Goal: Task Accomplishment & Management: Use online tool/utility

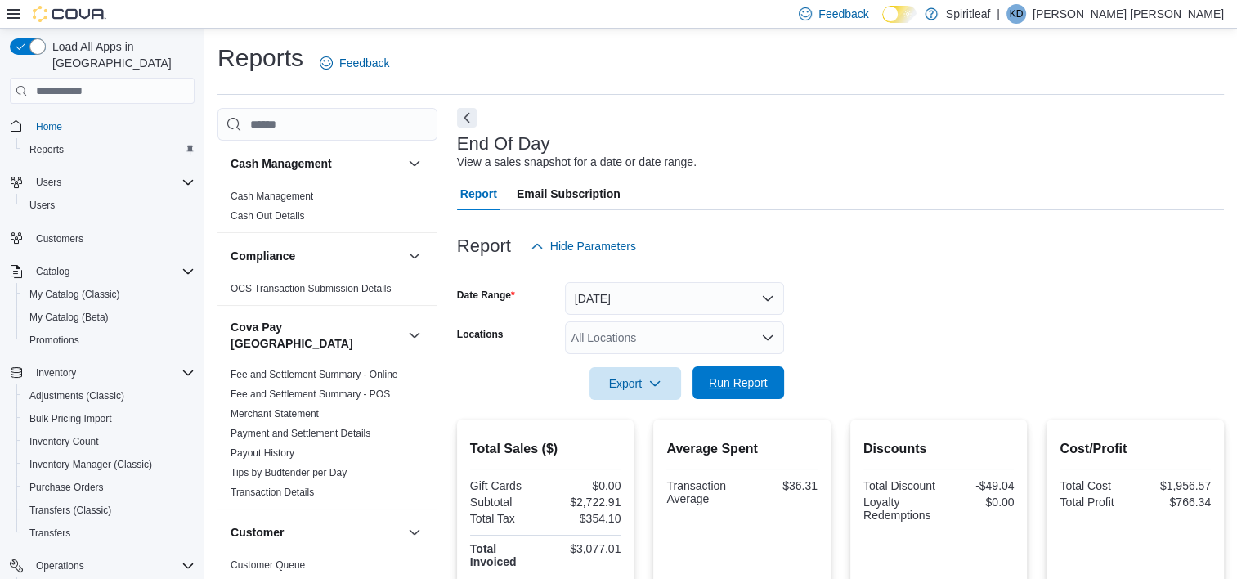
drag, startPoint x: 742, startPoint y: 386, endPoint x: 759, endPoint y: 376, distance: 19.8
click at [742, 386] on span "Run Report" at bounding box center [738, 383] width 59 height 16
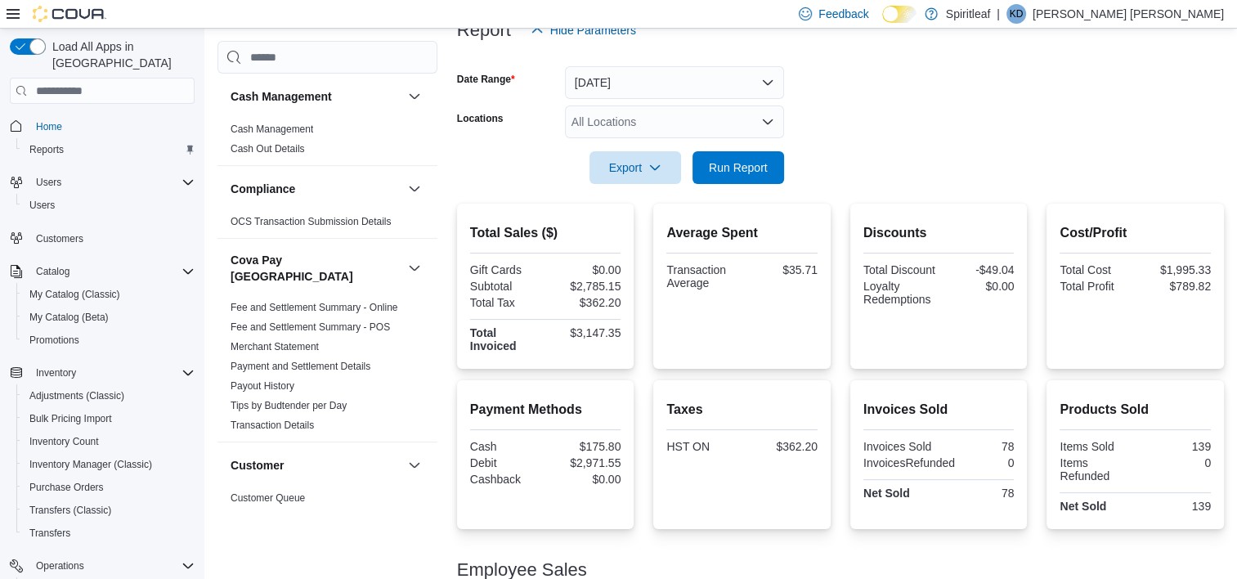
scroll to position [245, 0]
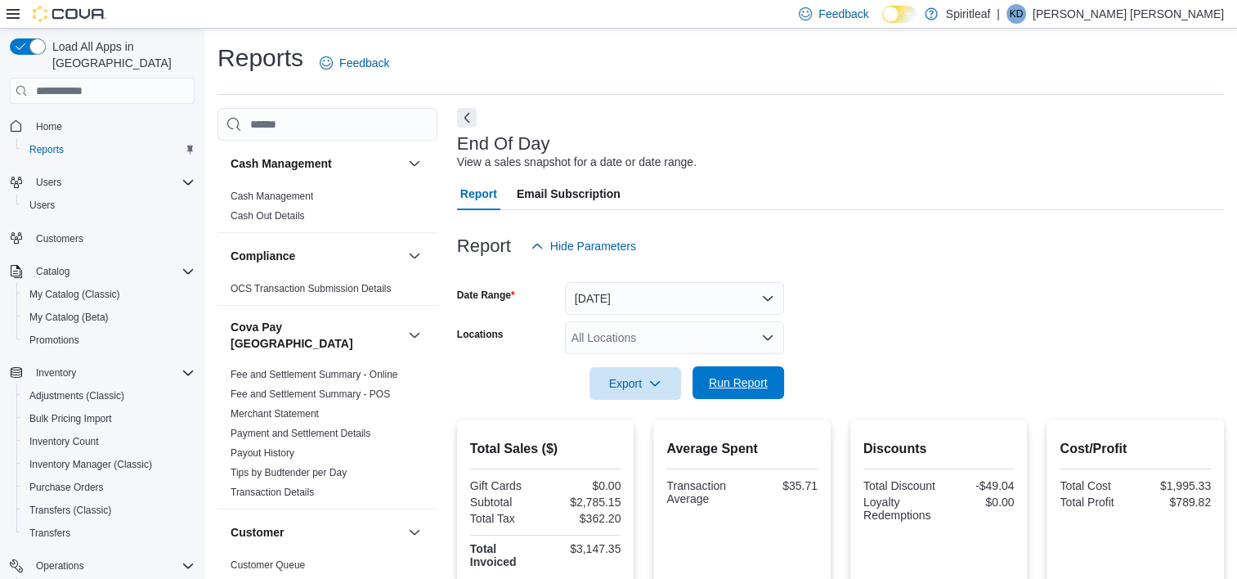
click at [707, 380] on span "Run Report" at bounding box center [739, 382] width 72 height 33
click at [733, 379] on span "Run Report" at bounding box center [738, 383] width 59 height 16
click at [770, 299] on button "Today" at bounding box center [674, 298] width 219 height 33
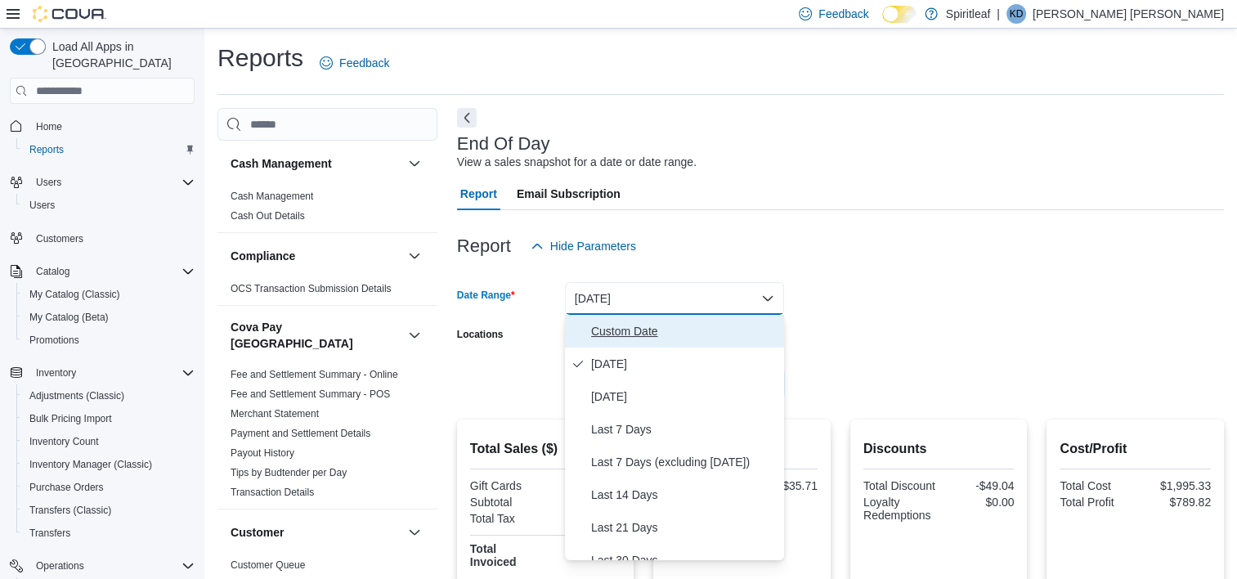
click at [628, 330] on span "Custom Date" at bounding box center [684, 331] width 186 height 20
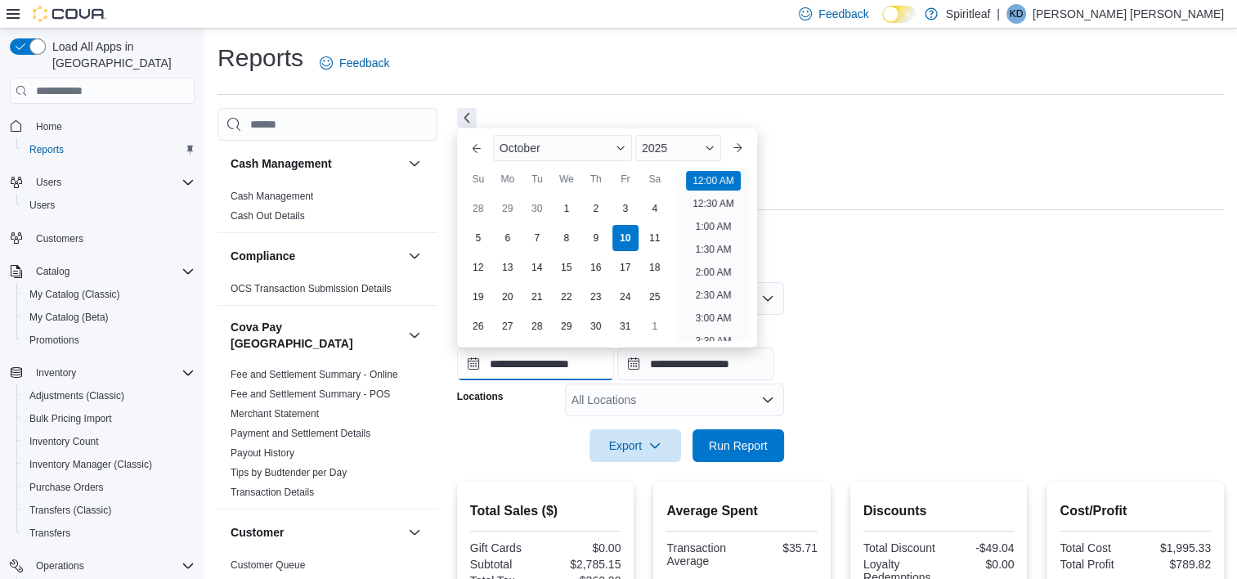
click at [548, 367] on input "**********" at bounding box center [535, 364] width 157 height 33
click at [628, 204] on div "3" at bounding box center [625, 209] width 29 height 29
type input "**********"
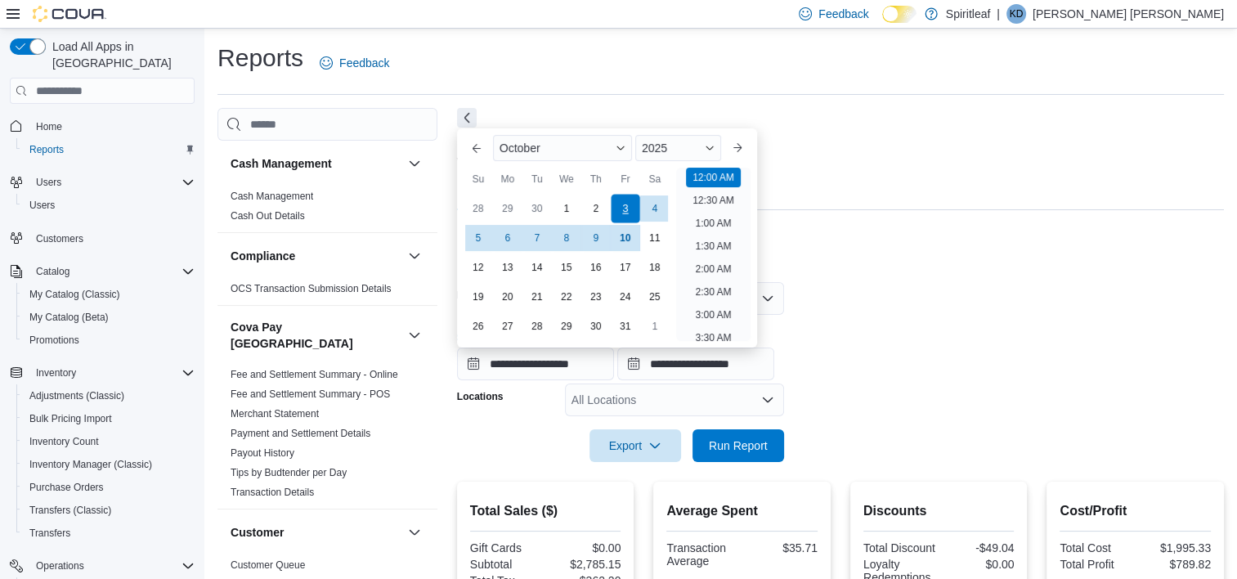
click at [628, 204] on div "3" at bounding box center [625, 209] width 29 height 29
click at [696, 362] on input "**********" at bounding box center [696, 364] width 157 height 33
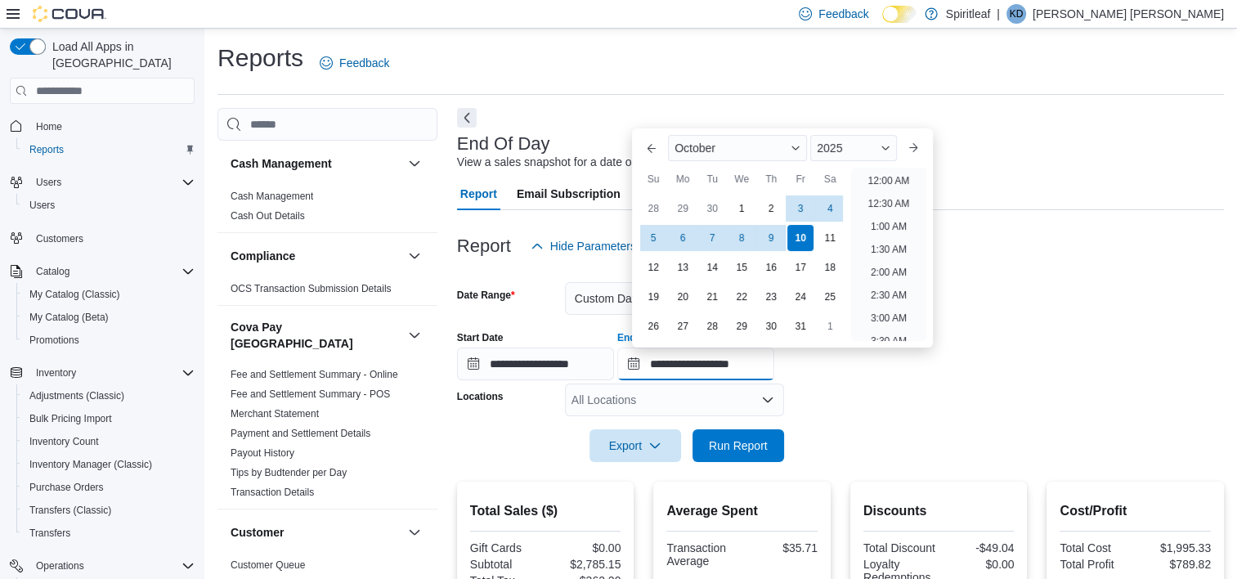
scroll to position [929, 0]
click at [802, 208] on div "3" at bounding box center [801, 209] width 29 height 29
type input "**********"
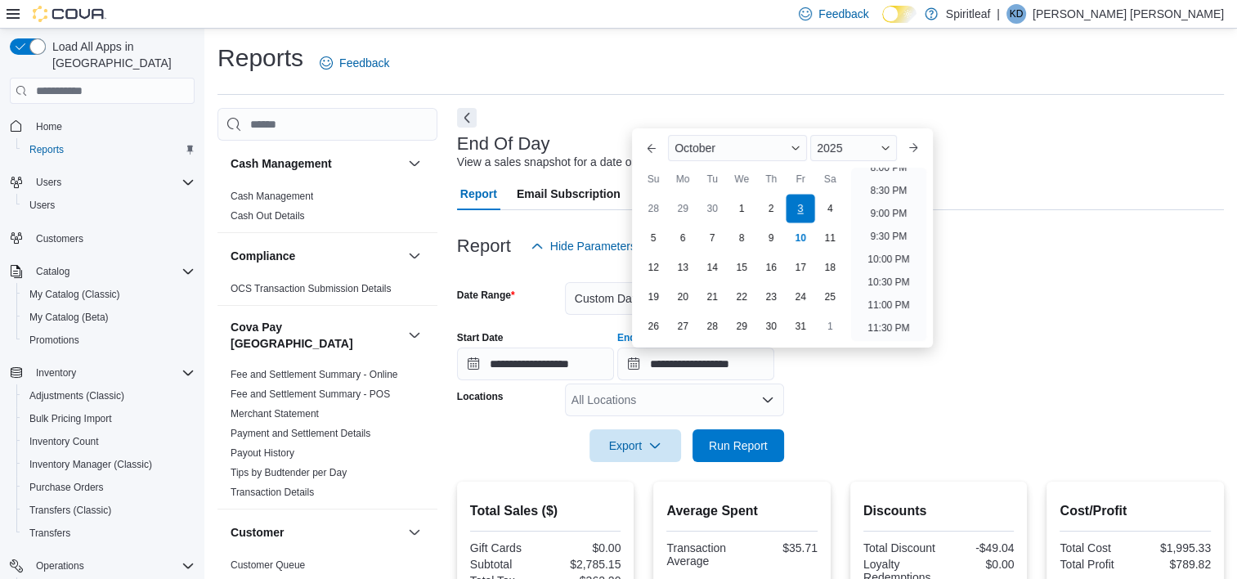
click at [802, 208] on div "3" at bounding box center [801, 209] width 29 height 29
click at [739, 446] on span "Run Report" at bounding box center [738, 445] width 59 height 16
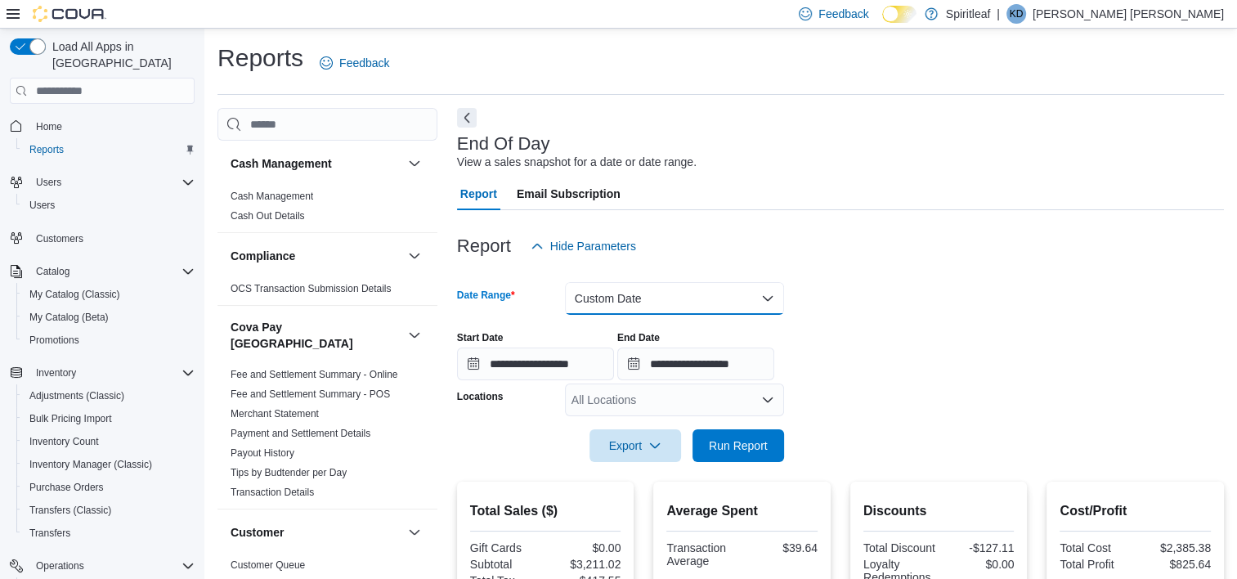
click at [766, 297] on button "Custom Date" at bounding box center [674, 298] width 219 height 33
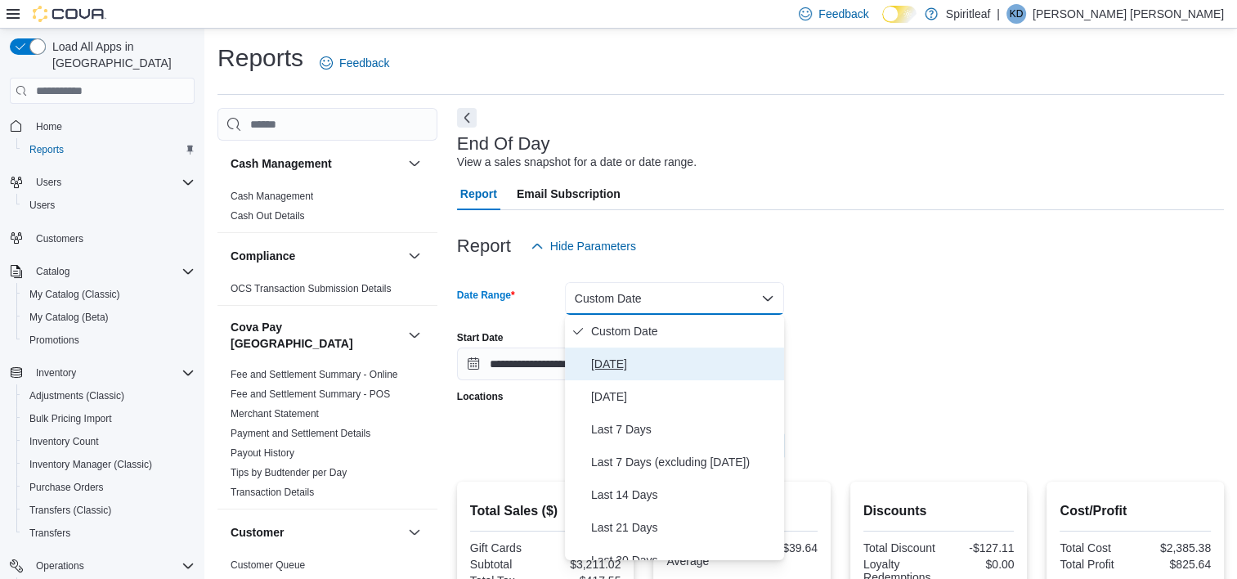
click at [625, 368] on span "Today" at bounding box center [684, 364] width 186 height 20
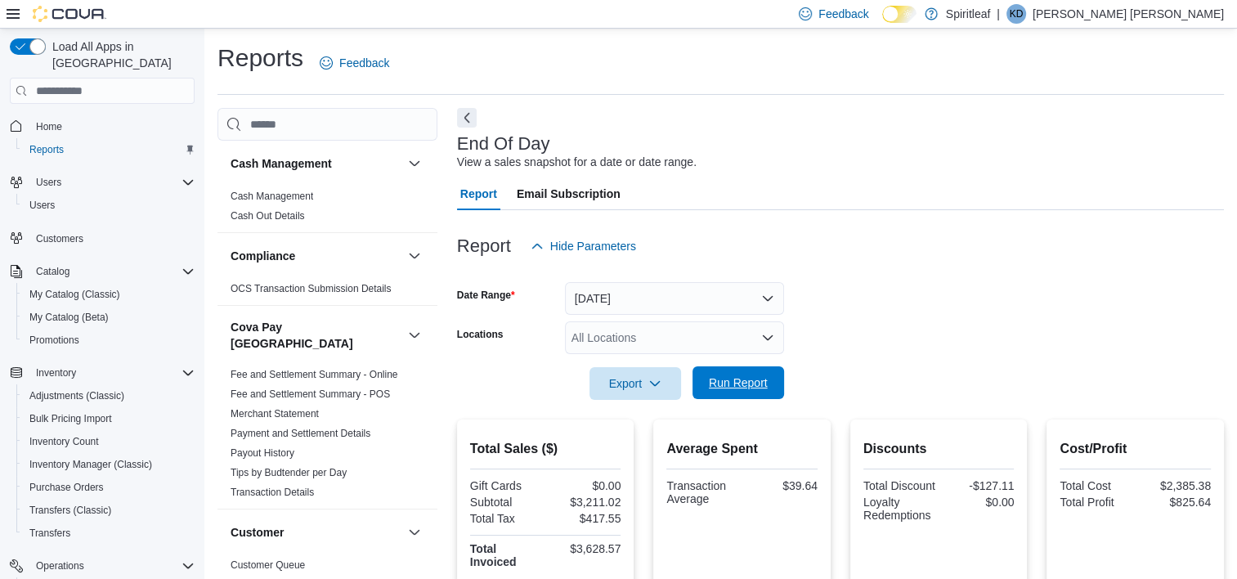
click at [739, 383] on span "Run Report" at bounding box center [738, 383] width 59 height 16
click at [741, 384] on span "Run Report" at bounding box center [738, 383] width 59 height 16
click at [739, 379] on span "Run Report" at bounding box center [738, 383] width 59 height 16
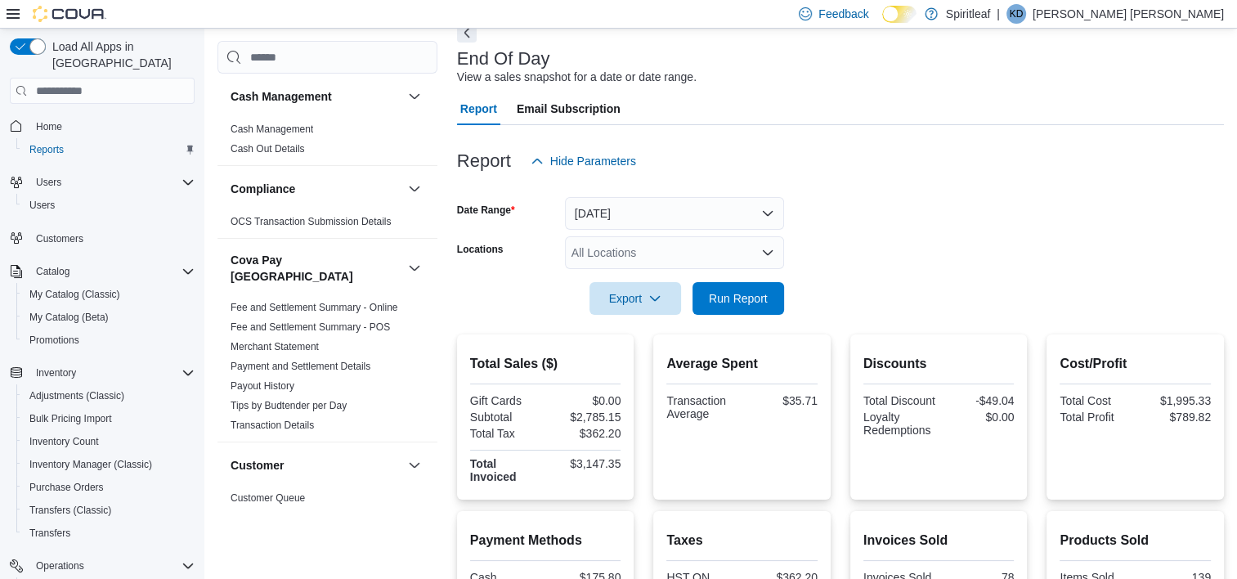
scroll to position [245, 0]
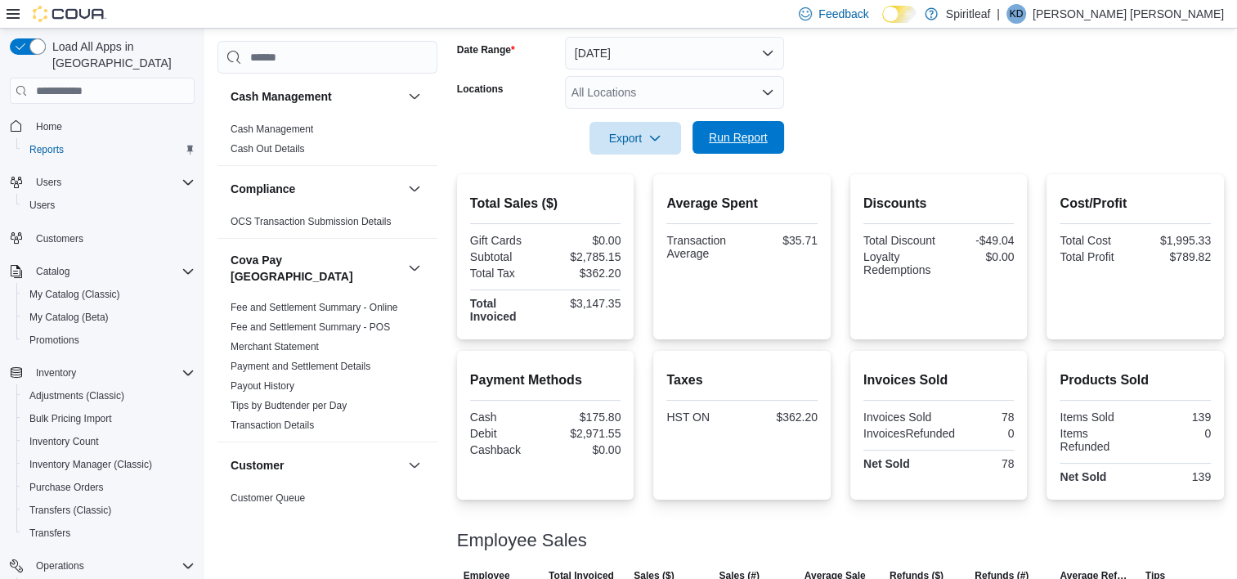
click at [715, 137] on span "Run Report" at bounding box center [738, 137] width 59 height 16
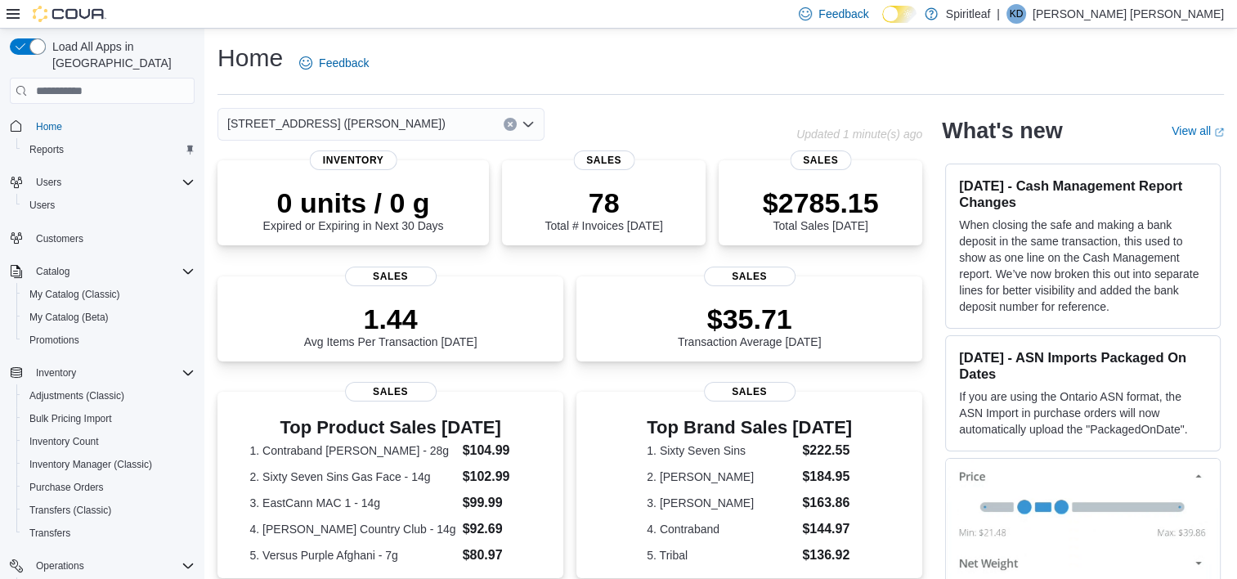
click at [854, 14] on div "Feedback Dark Mode Spiritleaf | KD [PERSON_NAME] [PERSON_NAME]" at bounding box center [618, 14] width 1237 height 29
